Goal: Unclear: Browse casually

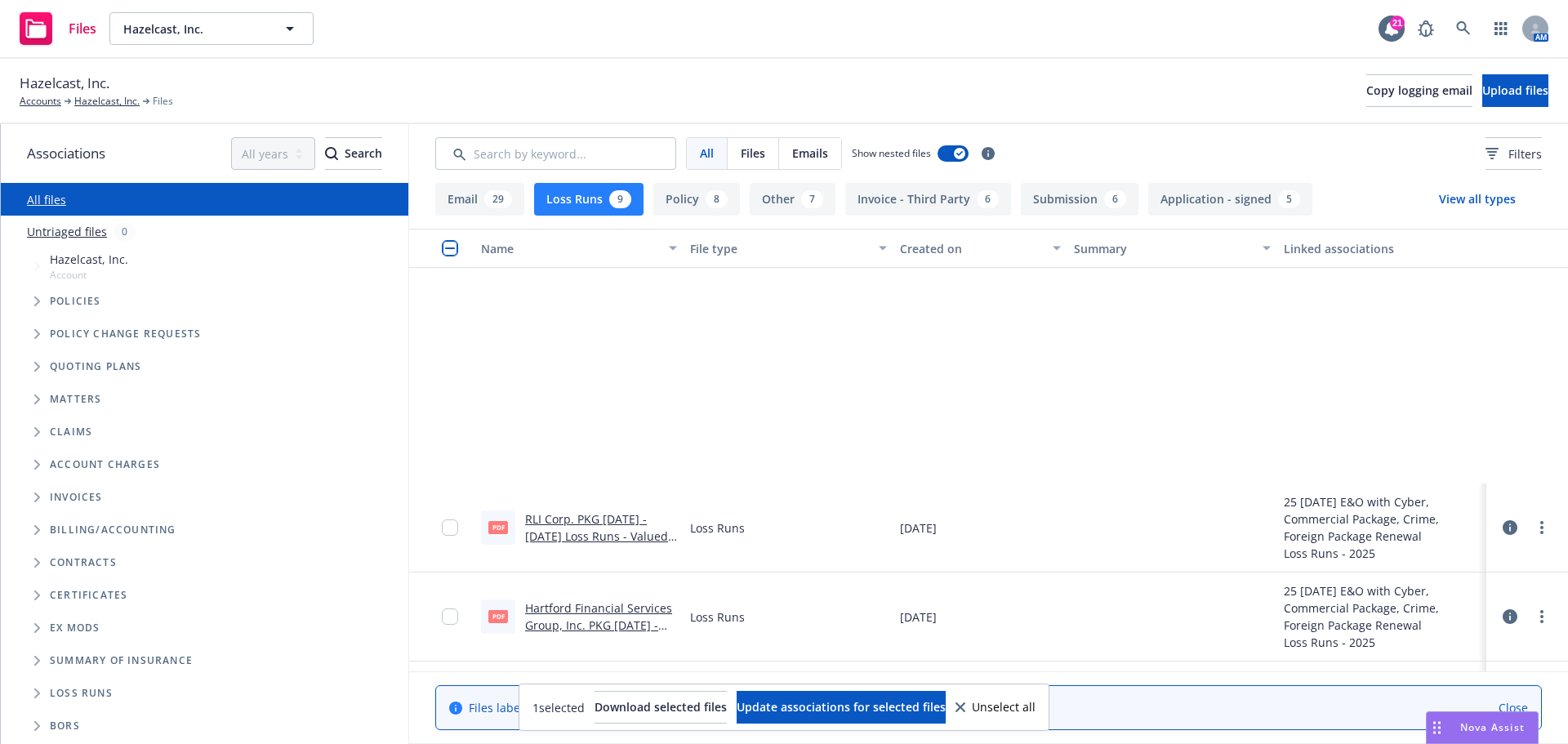
scroll to position [297, 0]
